Goal: Information Seeking & Learning: Learn about a topic

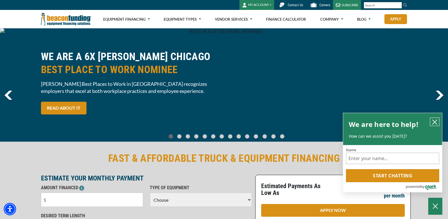
click at [438, 119] on button "close chatbox" at bounding box center [434, 122] width 9 height 8
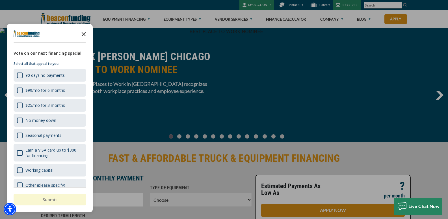
click at [84, 34] on icon "Close the survey" at bounding box center [83, 33] width 11 height 11
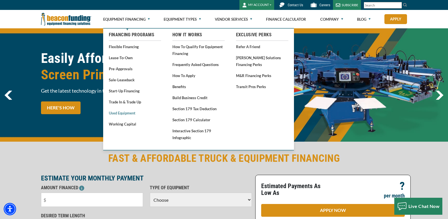
click at [131, 112] on link "Used Equipment" at bounding box center [135, 112] width 52 height 7
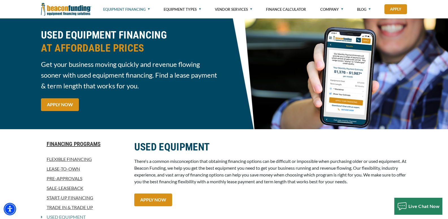
scroll to position [113, 0]
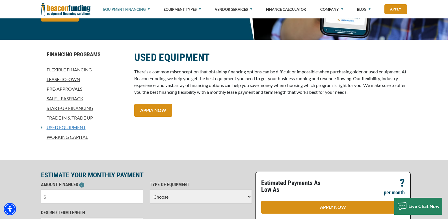
click at [80, 127] on link "Used Equipment" at bounding box center [63, 127] width 43 height 7
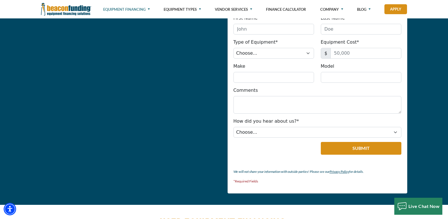
scroll to position [537, 0]
